Goal: Transaction & Acquisition: Purchase product/service

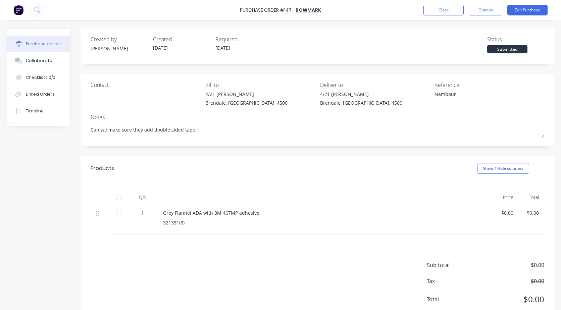
click at [447, 12] on button "Close" at bounding box center [443, 10] width 40 height 11
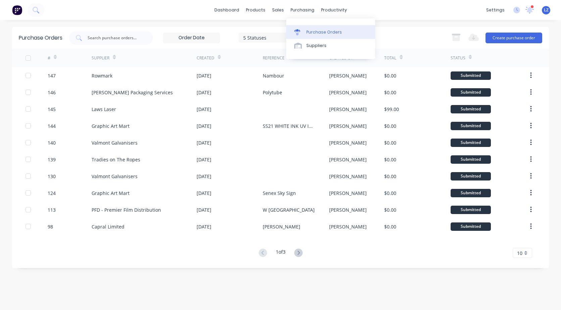
click at [313, 31] on div "Purchase Orders" at bounding box center [324, 32] width 36 height 6
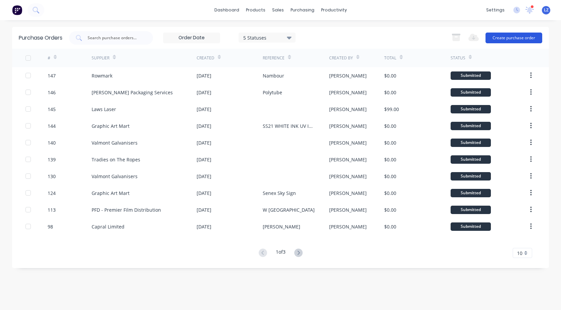
click at [524, 33] on button "Create purchase order" at bounding box center [513, 38] width 57 height 11
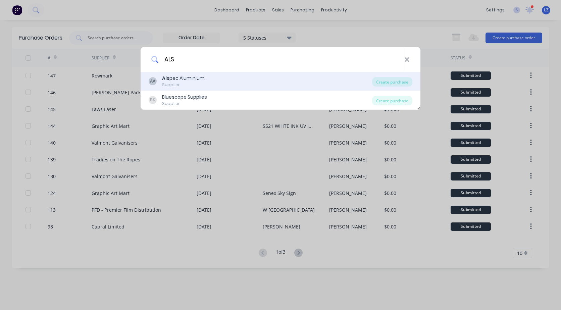
type input "ALS"
click at [168, 81] on b "Als" at bounding box center [165, 78] width 7 height 7
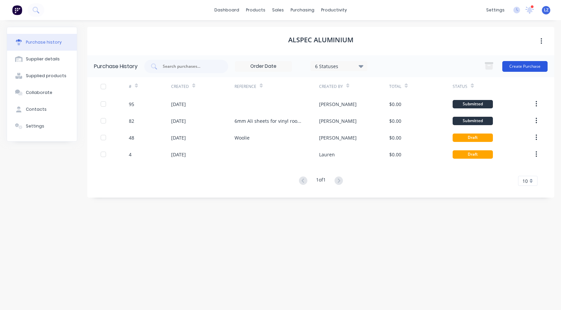
click at [518, 67] on button "Create Purchase" at bounding box center [524, 66] width 45 height 11
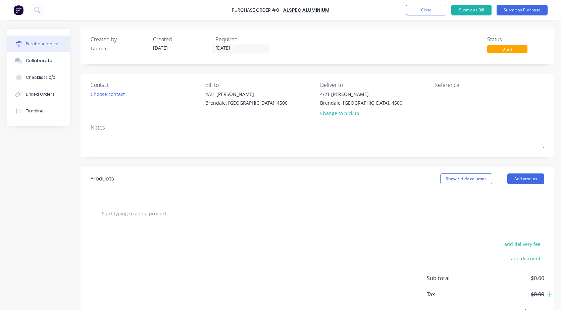
click at [142, 215] on input "text" at bounding box center [168, 213] width 134 height 13
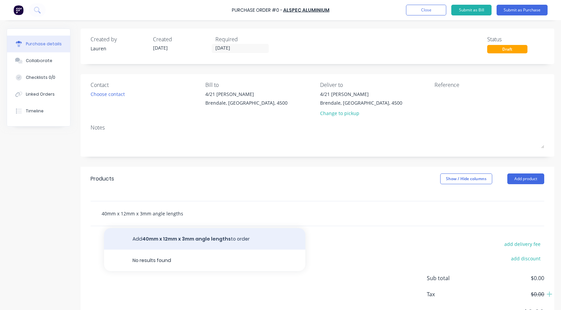
type input "40mm x 12mm x 3mm angle lengths"
click at [152, 236] on button "Add 40mm x 12mm x 3mm angle lengths to order" at bounding box center [204, 238] width 201 height 21
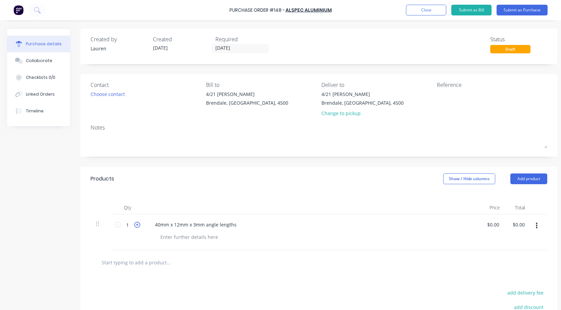
click at [137, 224] on icon at bounding box center [137, 225] width 6 height 6
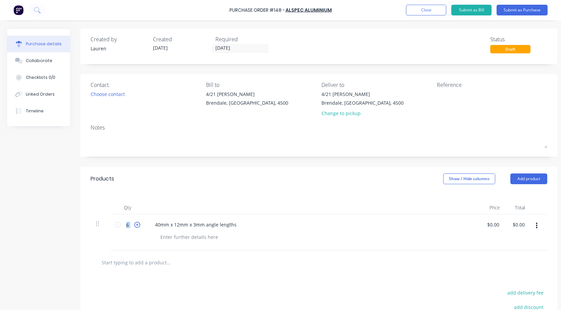
click at [137, 224] on icon at bounding box center [137, 225] width 6 height 6
drag, startPoint x: 137, startPoint y: 224, endPoint x: 149, endPoint y: 225, distance: 11.8
click at [149, 225] on div "40mm x 12mm x 3mm angle lengths" at bounding box center [311, 232] width 335 height 36
click at [128, 225] on input "7" at bounding box center [127, 225] width 13 height 10
type input "6"
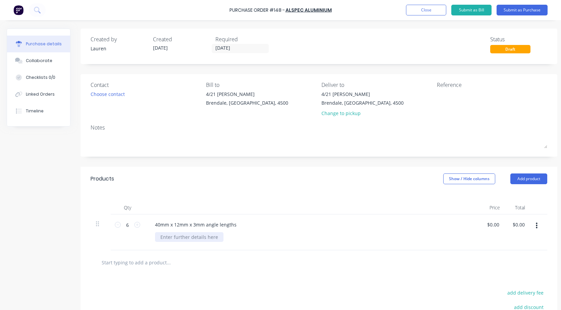
click at [177, 240] on div at bounding box center [189, 237] width 68 height 10
click at [521, 11] on button "Submit as Purchase" at bounding box center [521, 10] width 51 height 11
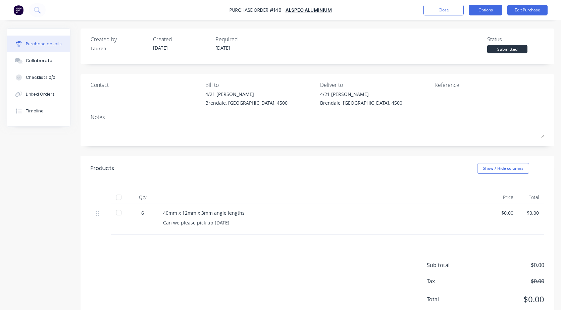
click at [493, 13] on button "Options" at bounding box center [485, 10] width 34 height 11
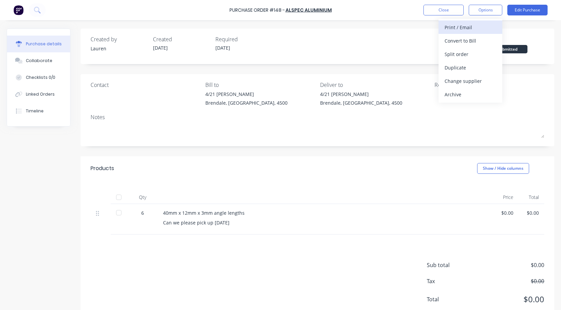
click at [466, 27] on div "Print / Email" at bounding box center [470, 27] width 52 height 10
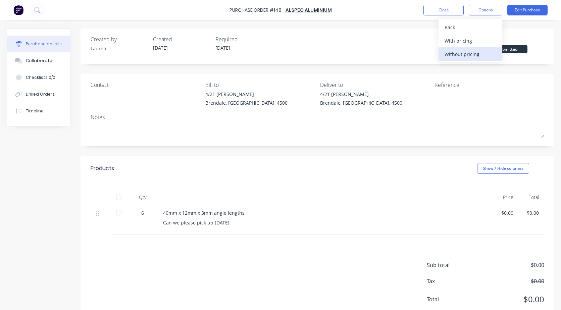
click at [460, 54] on div "Without pricing" at bounding box center [470, 54] width 52 height 10
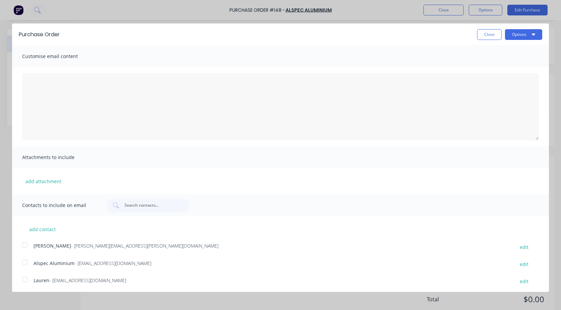
click at [24, 261] on div at bounding box center [24, 261] width 13 height 13
click at [519, 34] on button "Options" at bounding box center [523, 34] width 37 height 11
click at [485, 63] on div "Email" at bounding box center [510, 65] width 52 height 10
